Goal: Find contact information: Find contact information

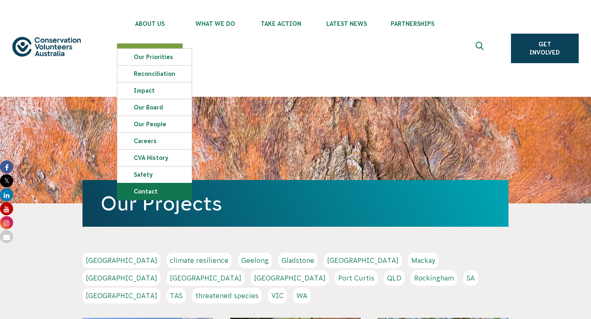
click at [141, 189] on link "Contact" at bounding box center [154, 191] width 74 height 16
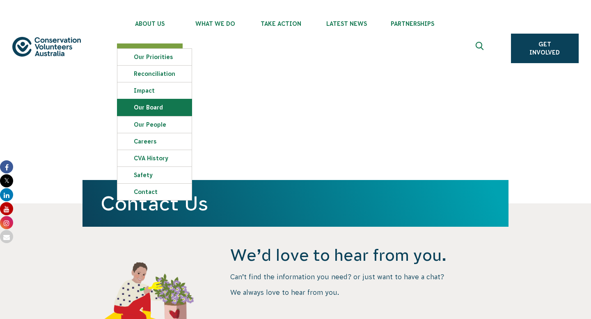
click at [146, 112] on link "Our Board" at bounding box center [154, 107] width 74 height 16
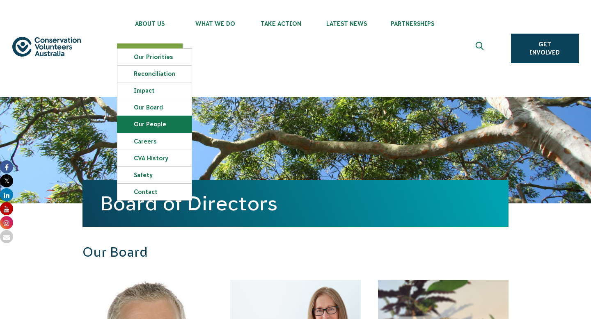
click at [142, 128] on link "Our People" at bounding box center [154, 124] width 74 height 16
